Goal: Transaction & Acquisition: Register for event/course

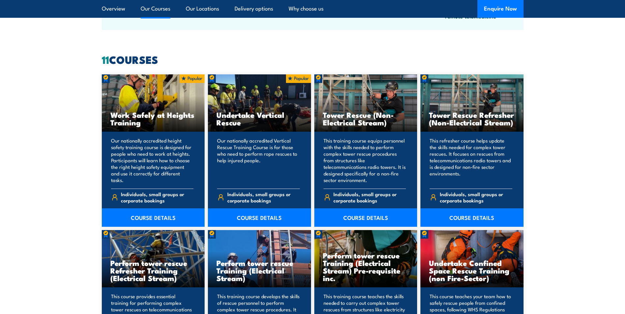
scroll to position [494, 0]
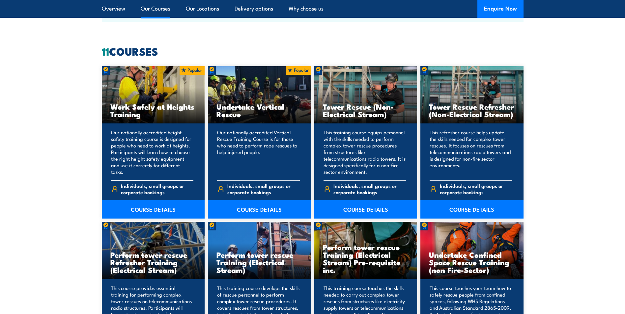
click at [147, 206] on link "COURSE DETAILS" at bounding box center [153, 209] width 103 height 18
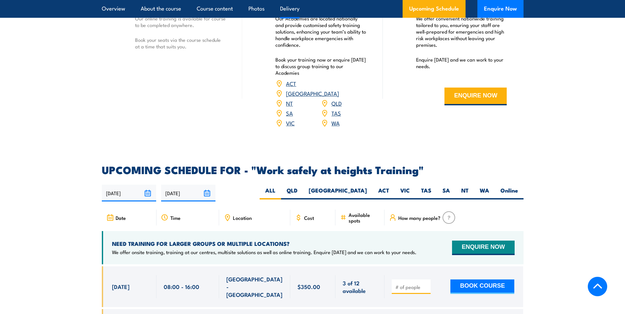
scroll to position [956, 0]
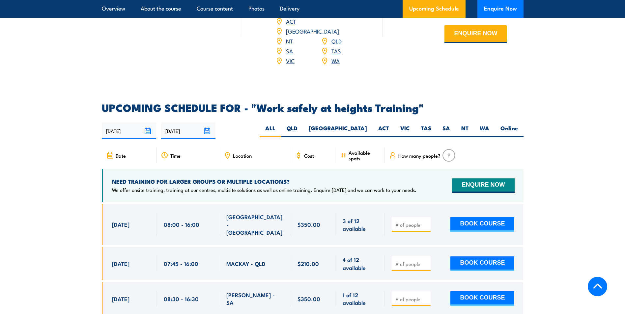
click at [253, 148] on div "Location" at bounding box center [254, 156] width 71 height 16
click at [232, 148] on div "Location" at bounding box center [254, 156] width 71 height 16
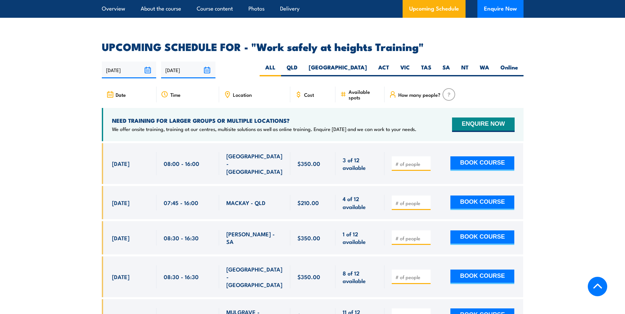
scroll to position [1022, 0]
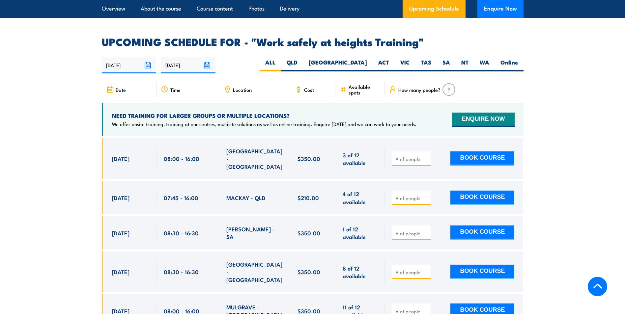
click at [225, 87] on icon at bounding box center [227, 90] width 4 height 6
click at [253, 82] on div "Location" at bounding box center [254, 90] width 71 height 16
click at [410, 59] on label "VIC" at bounding box center [405, 65] width 21 height 13
click at [410, 59] on input "VIC" at bounding box center [412, 61] width 4 height 4
radio input "true"
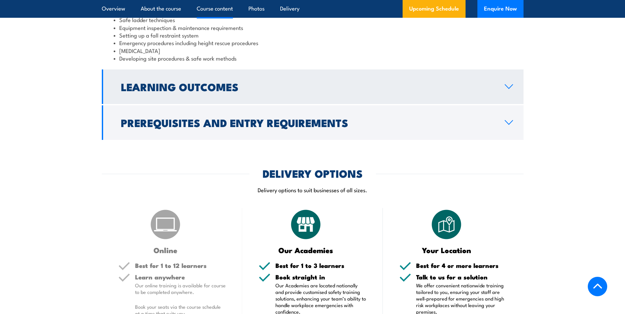
click at [237, 91] on h2 "Learning Outcomes" at bounding box center [307, 86] width 373 height 9
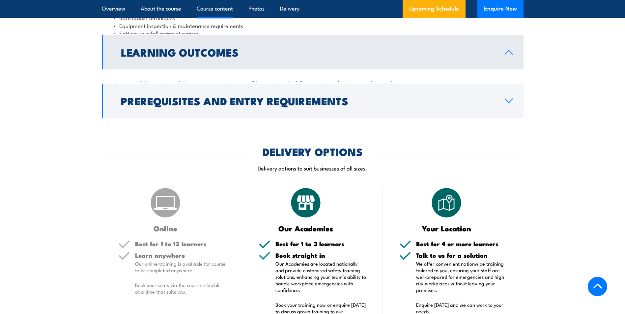
scroll to position [591, 0]
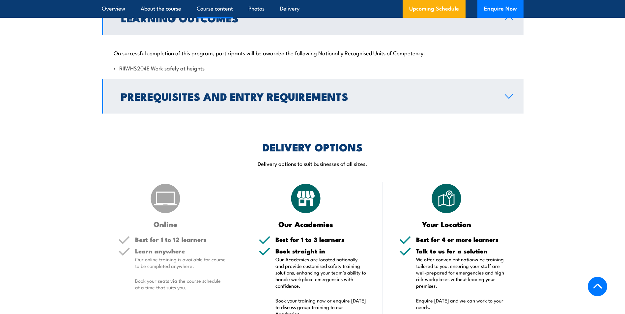
click at [150, 97] on h2 "Prerequisites and Entry Requirements" at bounding box center [307, 96] width 373 height 9
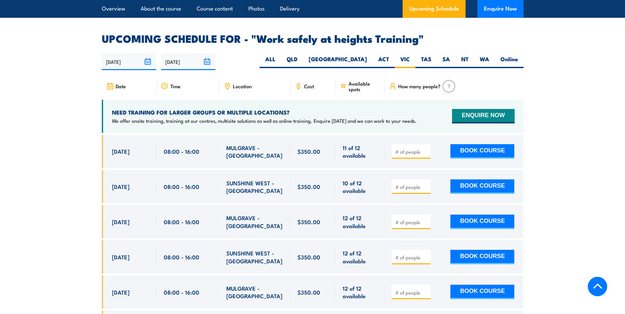
scroll to position [1019, 0]
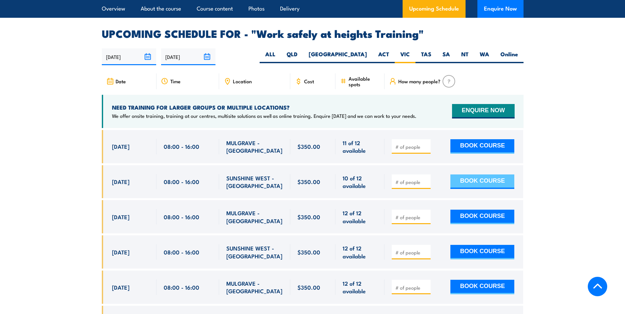
click at [474, 175] on button "BOOK COURSE" at bounding box center [483, 182] width 64 height 15
click at [409, 179] on input "number" at bounding box center [411, 182] width 33 height 7
type input "1"
click at [460, 175] on button "BOOK COURSE" at bounding box center [483, 182] width 64 height 15
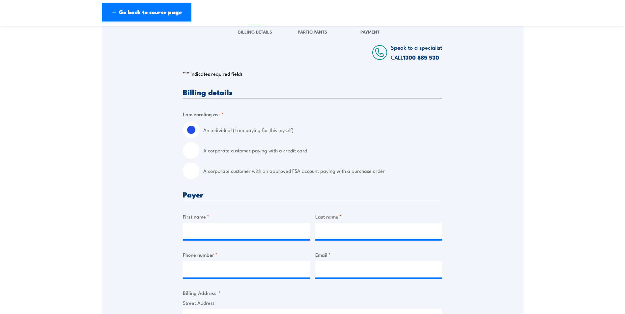
scroll to position [99, 0]
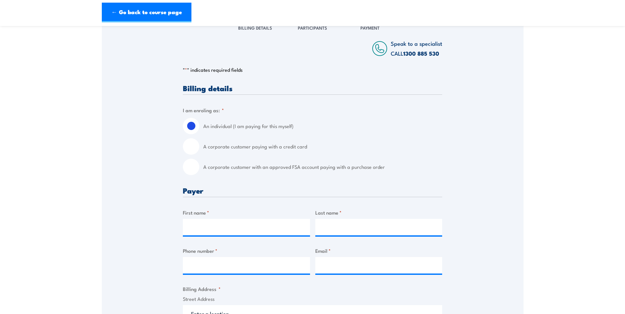
click at [193, 146] on input "A corporate customer paying with a credit card" at bounding box center [191, 146] width 16 height 16
radio input "true"
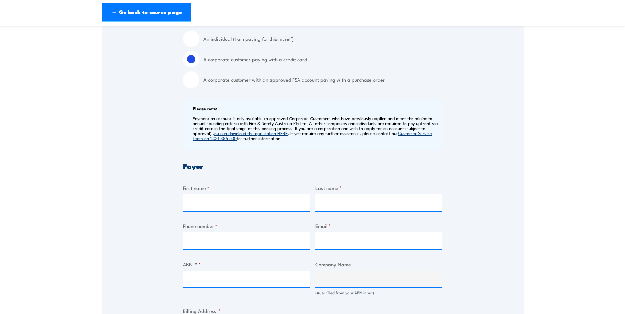
scroll to position [198, 0]
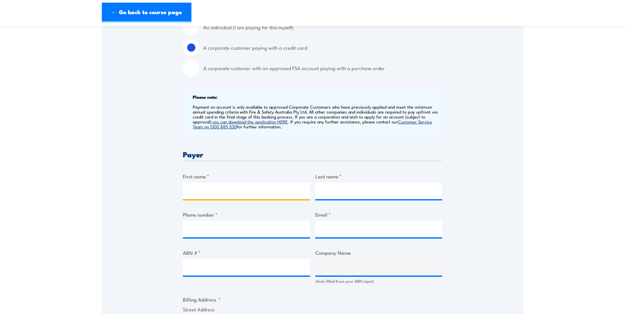
click at [207, 186] on input "First name *" at bounding box center [246, 191] width 127 height 16
type input "Timothy"
type input "Fisher"
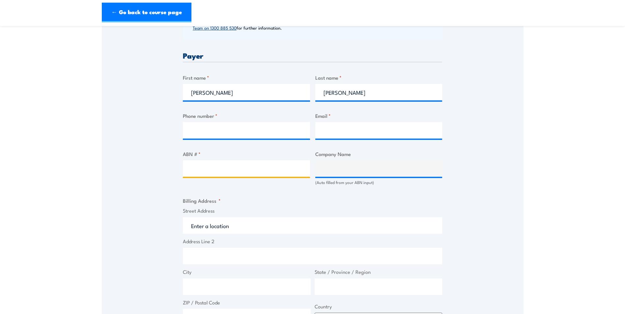
click at [214, 167] on input "ABN # *" at bounding box center [246, 169] width 127 height 16
drag, startPoint x: 219, startPoint y: 77, endPoint x: 219, endPoint y: 81, distance: 3.7
click at [219, 78] on label "First name *" at bounding box center [246, 78] width 127 height 8
click at [219, 84] on input "Timothy" at bounding box center [246, 92] width 127 height 16
drag, startPoint x: 225, startPoint y: 88, endPoint x: 96, endPoint y: 90, distance: 129.9
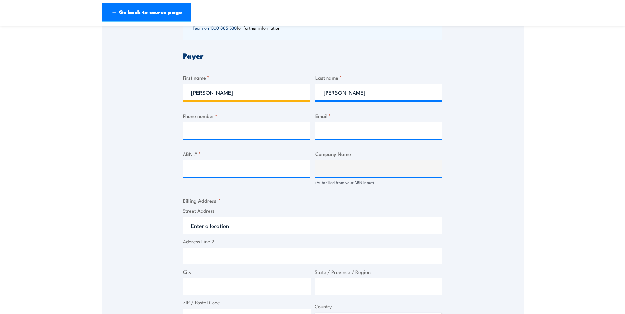
click at [96, 90] on section "Work safely at heights Training 25 August 2025 1 "" at bounding box center [312, 154] width 625 height 837
type input "Renee"
type input "Allen"
type input "0492512412"
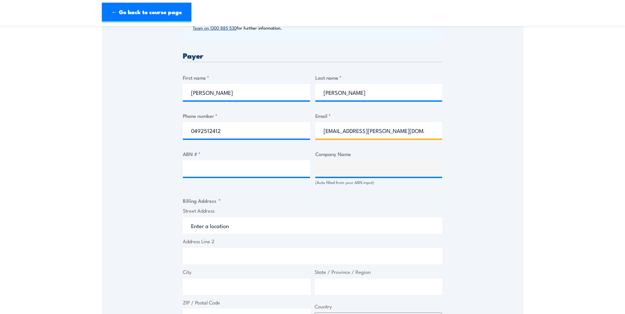
type input "engineering.admin@babcock.com.au"
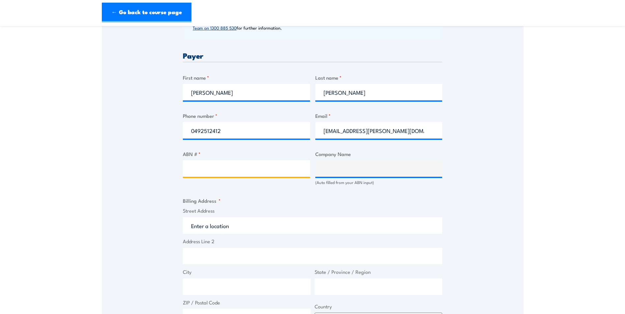
click at [217, 171] on input "ABN # *" at bounding box center [246, 169] width 127 height 16
paste input "50 011 075 460"
type input "50 011 075 460"
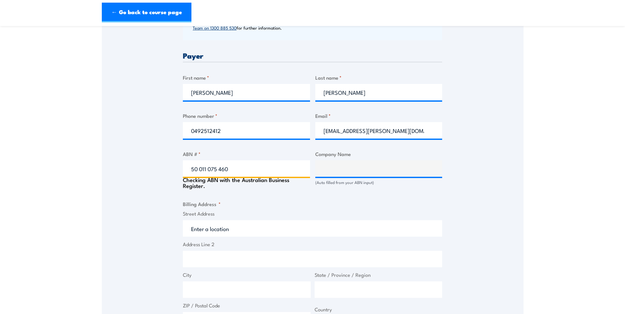
type input "BABCOCK MISSION CRITICAL SERVICES AUSTRALASIA PTY LTD"
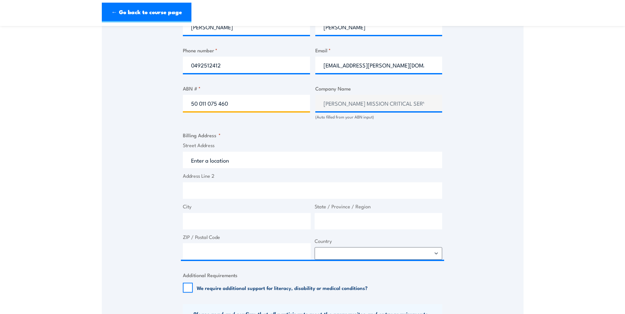
scroll to position [363, 0]
type input "50 011 075 460"
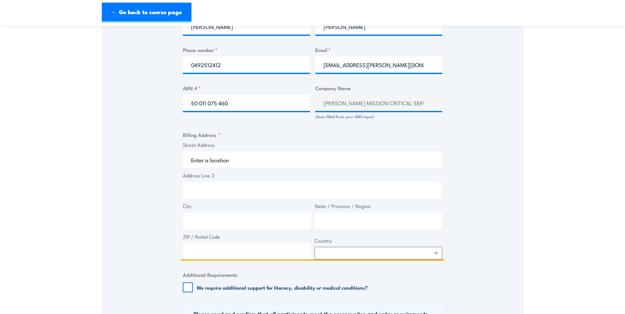
click at [231, 163] on input "Street Address" at bounding box center [312, 160] width 259 height 16
click at [204, 185] on input "Address Line 2" at bounding box center [312, 190] width 259 height 16
click at [210, 159] on input "Street Address" at bounding box center [312, 160] width 259 height 16
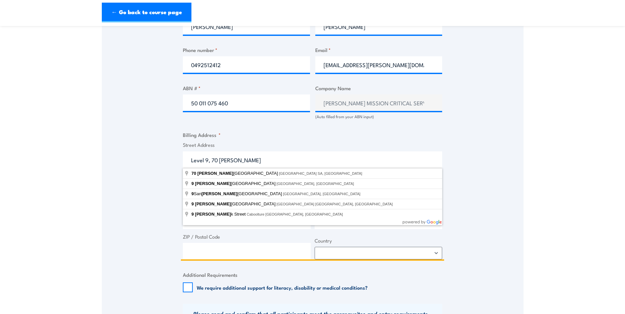
type input "70 Franklin Street, Adelaide SA, Australia"
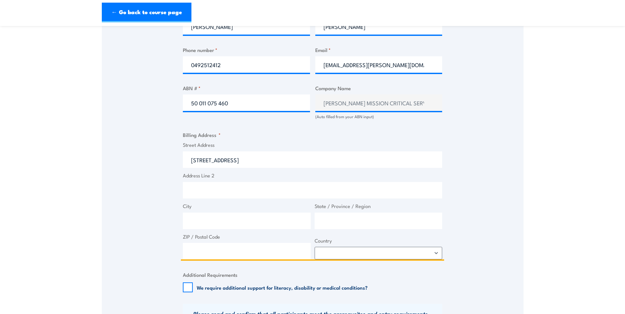
type input "70 Franklin St"
type input "Adelaide"
type input "South Australia"
type input "5000"
select select "Australia"
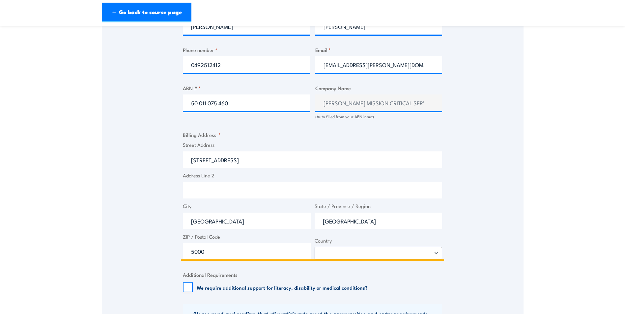
scroll to position [395, 0]
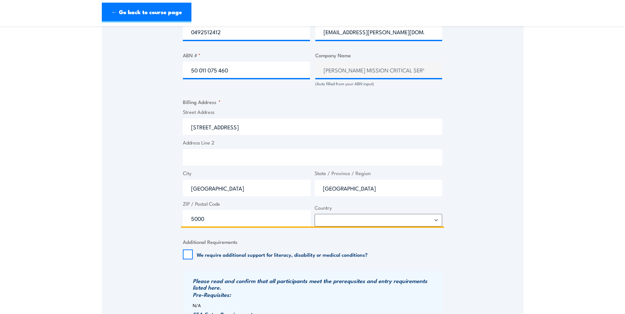
type input "70 Franklin St"
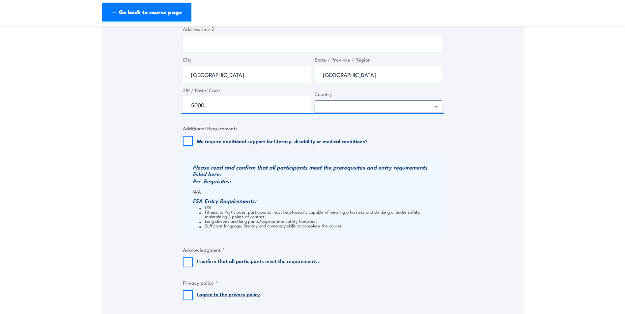
scroll to position [527, 0]
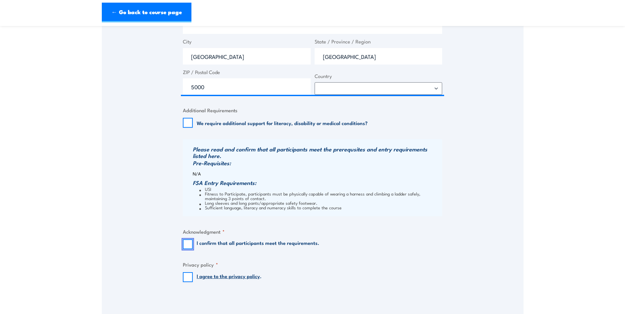
click at [188, 245] on input "I confirm that all participants meet the requirements." at bounding box center [188, 245] width 10 height 10
checkbox input "true"
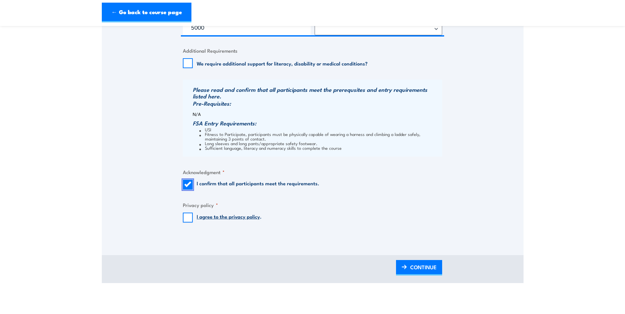
scroll to position [593, 0]
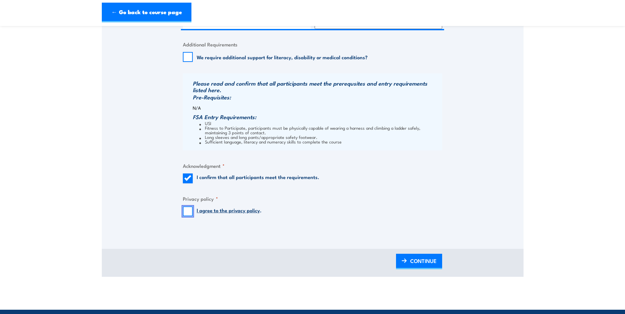
click at [188, 212] on input "I agree to the privacy policy ." at bounding box center [188, 212] width 10 height 10
checkbox input "true"
drag, startPoint x: 413, startPoint y: 261, endPoint x: 404, endPoint y: 254, distance: 11.0
click at [413, 261] on span "CONTINUE" at bounding box center [423, 260] width 26 height 17
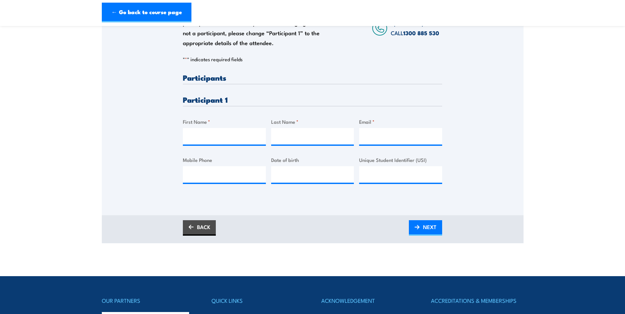
scroll to position [132, 0]
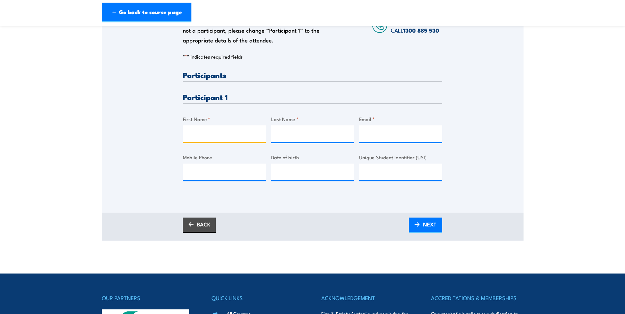
click at [202, 138] on input "First Name *" at bounding box center [224, 134] width 83 height 16
type input "Jamie"
type input "McMartin"
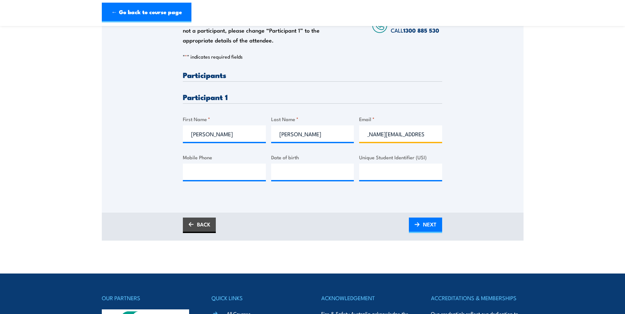
scroll to position [0, 26]
type input "Jamie.McMartin@babcock.com.au"
click at [201, 171] on input "Mobile Phone" at bounding box center [224, 172] width 83 height 16
paste input "0448 227 780"
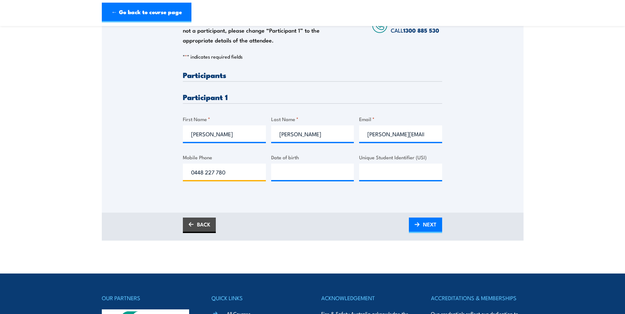
click at [206, 173] on input "0448 227 780" at bounding box center [224, 172] width 83 height 16
click at [216, 173] on input "0448227 780" at bounding box center [224, 172] width 83 height 16
type input "0448227780"
click at [281, 176] on input "__/__/____" at bounding box center [312, 172] width 83 height 16
type input "04/01/1971"
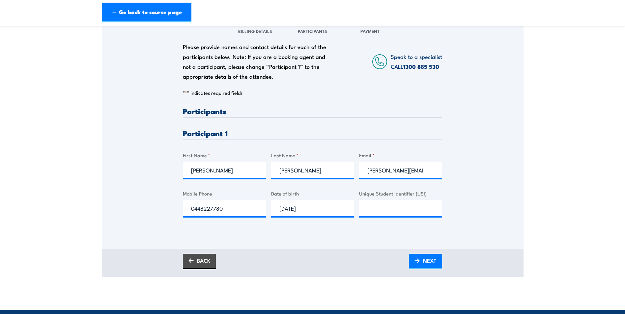
scroll to position [99, 0]
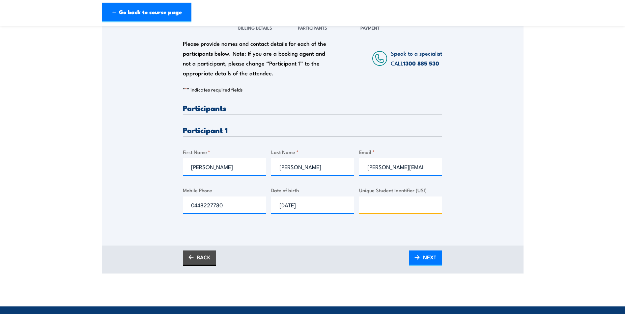
click at [386, 212] on input "Unique Student Identifier (USI)" at bounding box center [400, 205] width 83 height 16
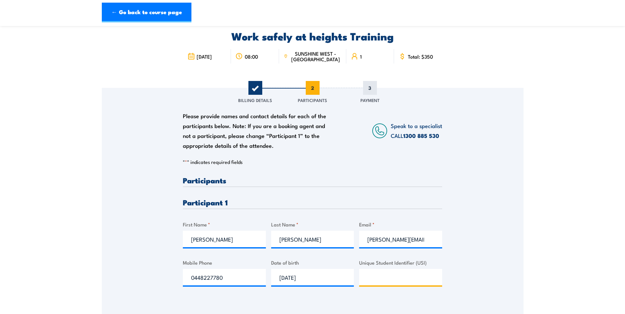
scroll to position [0, 0]
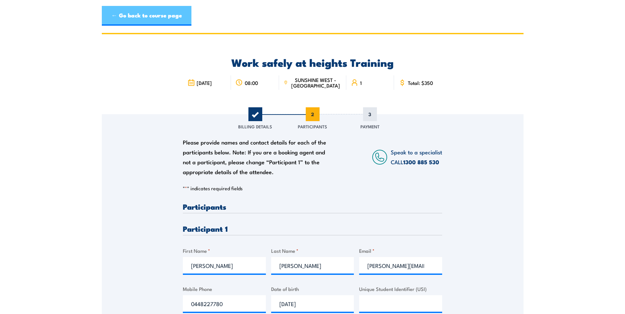
click at [147, 16] on link "← Go back to course page" at bounding box center [147, 16] width 90 height 20
